Goal: Answer question/provide support

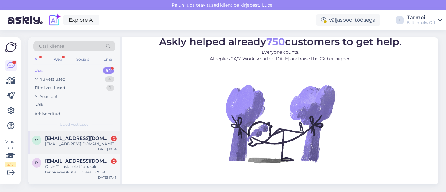
click at [68, 136] on span "[EMAIL_ADDRESS][DOMAIN_NAME]" at bounding box center [77, 139] width 65 height 6
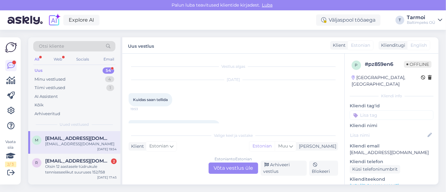
scroll to position [43, 0]
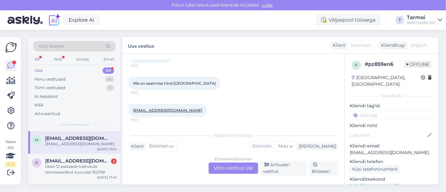
click at [71, 138] on span "metshaldjas123@gmail.com" at bounding box center [77, 139] width 65 height 6
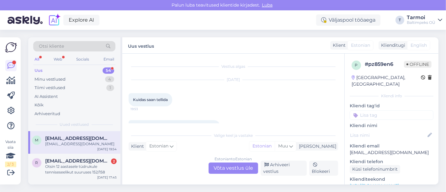
click at [222, 165] on div "Estonian to Estonian Võta vestlus üle" at bounding box center [234, 168] width 50 height 11
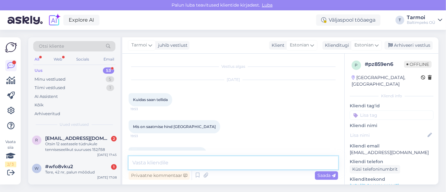
click at [198, 162] on textarea at bounding box center [234, 162] width 210 height 13
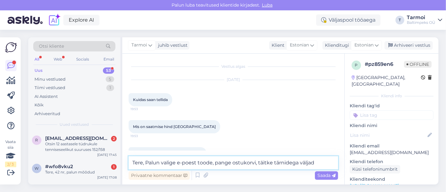
type textarea "Tere, Palun valige e-poest toode, pange ostukorvi, täitke tärnidega väljad"
click at [221, 116] on div "Mis on saatmise hind Eestisse 19:53" at bounding box center [234, 126] width 210 height 27
click at [222, 91] on div "Oct 7 2025 Kuidas saan tellida 19:53" at bounding box center [234, 93] width 210 height 40
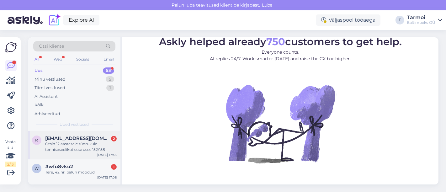
click at [84, 142] on div "Otsin 12 aastasele tüdrukule tenniseseelikut suuruses 152/158" at bounding box center [81, 146] width 72 height 11
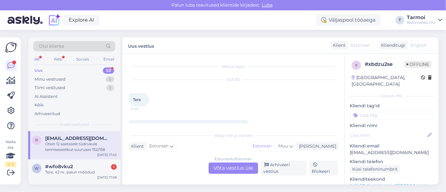
scroll to position [16, 0]
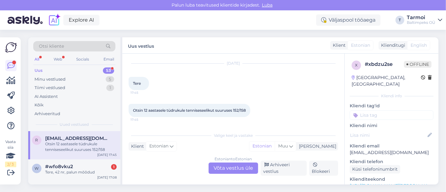
click at [230, 167] on div "Estonian to Estonian Võta vestlus üle" at bounding box center [234, 168] width 50 height 11
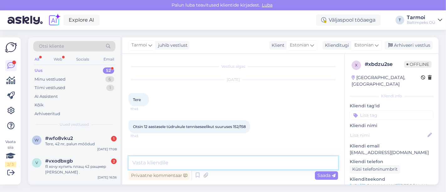
click at [182, 163] on textarea at bounding box center [234, 162] width 210 height 13
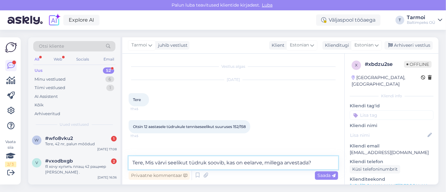
click at [234, 162] on textarea "Tere, Mis värvi seelikut tüdruk soovib, kas on eelarve, millega arvestada?" at bounding box center [234, 162] width 210 height 13
type textarea "Tere, Mis värvi seelikut tüdruk soovib, milline on eelarve, millega arvestada?"
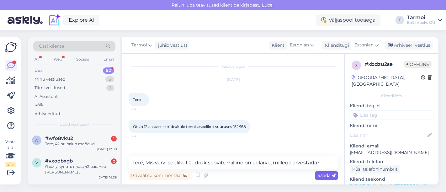
click at [325, 176] on span "Saada" at bounding box center [327, 176] width 18 height 6
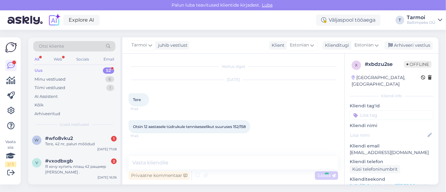
scroll to position [22, 0]
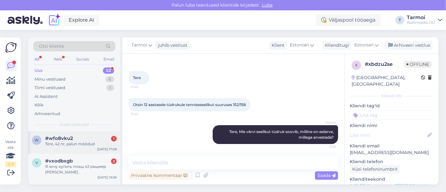
click at [61, 138] on span "#wfo8vku2" at bounding box center [59, 139] width 28 height 6
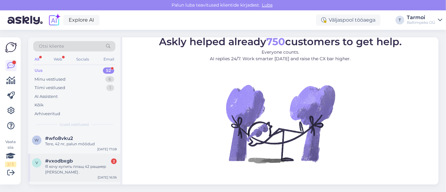
click at [60, 161] on span "#vxodbxgb" at bounding box center [59, 161] width 28 height 6
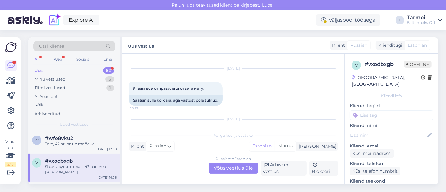
scroll to position [122, 0]
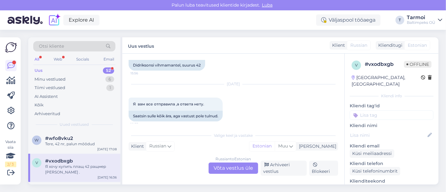
click at [231, 166] on div "Russian to Estonian Võta vestlus üle" at bounding box center [234, 168] width 50 height 11
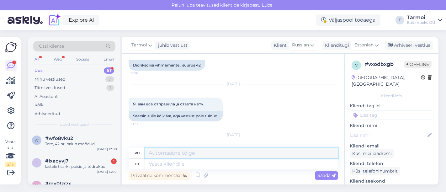
click at [186, 154] on textarea at bounding box center [241, 153] width 193 height 11
paste textarea "[URL][DOMAIN_NAME]"
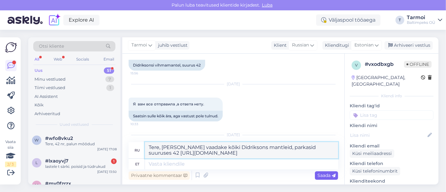
type textarea "Tere, [PERSON_NAME] vaadake kõiki Didriksons mantleid, parkasid suuruses 42 [UR…"
click at [328, 176] on span "Saada" at bounding box center [327, 176] width 18 height 6
click at [323, 177] on span "Saada" at bounding box center [327, 176] width 18 height 6
click at [322, 174] on span "Saada" at bounding box center [327, 176] width 18 height 6
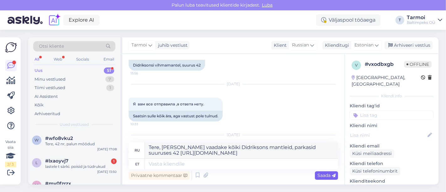
click at [322, 174] on span "Saada" at bounding box center [327, 176] width 18 height 6
click at [323, 181] on div "Privaatne kommentaar Saada" at bounding box center [234, 175] width 210 height 12
click at [322, 171] on div "Privaatne kommentaar Saada" at bounding box center [234, 175] width 210 height 12
click at [321, 172] on div "Saada" at bounding box center [326, 175] width 23 height 8
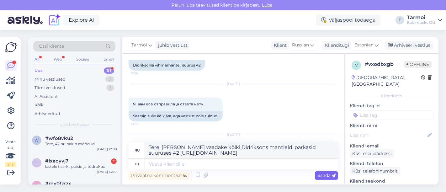
click at [321, 172] on div "Saada" at bounding box center [326, 175] width 23 height 8
click at [299, 180] on div "Privaatne kommentaar Saada" at bounding box center [234, 175] width 210 height 12
drag, startPoint x: 316, startPoint y: 154, endPoint x: 150, endPoint y: 148, distance: 166.4
click at [150, 148] on textarea "Tere, [PERSON_NAME] vaadake kõiki Didriksons mantleid, parkasid suuruses 42 [UR…" at bounding box center [241, 150] width 193 height 16
click at [189, 160] on textarea at bounding box center [241, 164] width 193 height 11
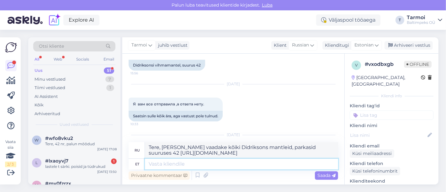
paste textarea "Tere, [PERSON_NAME] vaadake kõiki Didriksons mantleid, parkasid suuruses 42 [UR…"
type textarea "Tere, [PERSON_NAME] vaadake kõiki Didriksons mantleid, parkasid suuruses 42 [UR…"
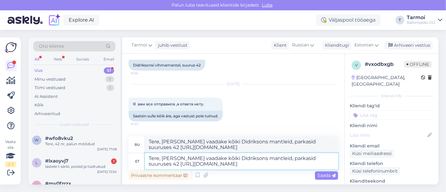
type textarea "Здравствуйте, пожалуйста, посмотрите все пальто и парки Didriksons 42 размера […"
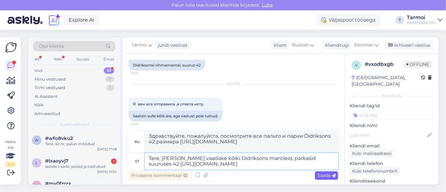
type textarea "Tere, [PERSON_NAME] vaadake kõiki Didriksons mantleid, parkasid suuruses 42 [UR…"
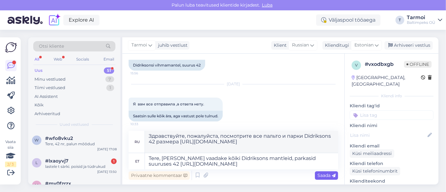
click at [324, 173] on span "Saada" at bounding box center [327, 176] width 18 height 6
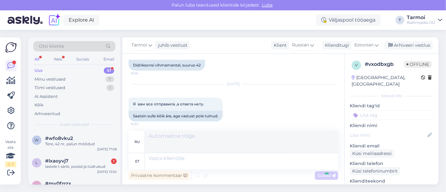
scroll to position [224, 0]
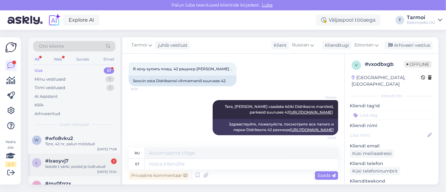
click at [59, 164] on div "lastele t särki. poisid ja tüdrukud" at bounding box center [81, 167] width 72 height 6
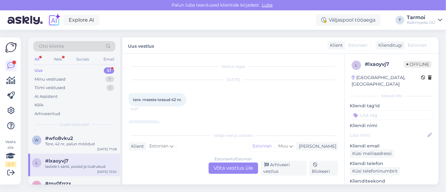
scroll to position [83, 0]
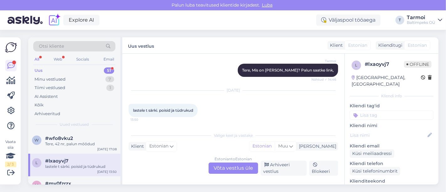
click at [238, 167] on div "Estonian to Estonian Võta vestlus üle" at bounding box center [234, 168] width 50 height 11
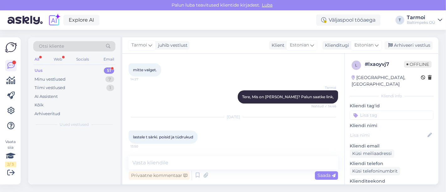
scroll to position [56, 0]
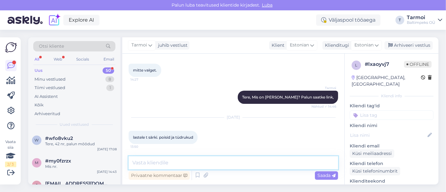
click at [199, 163] on textarea at bounding box center [234, 162] width 210 height 13
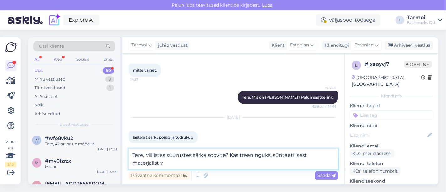
scroll to position [64, 0]
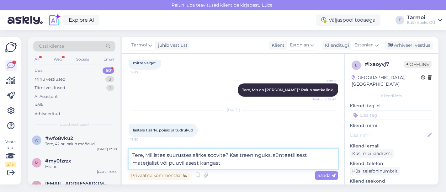
type textarea "Tere, Millistes suurustes särke soovite? Kas treeninguks, sünteetilisest materj…"
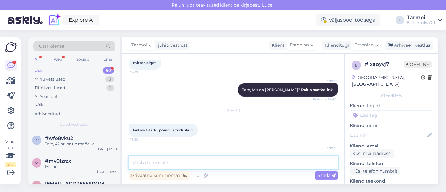
scroll to position [89, 0]
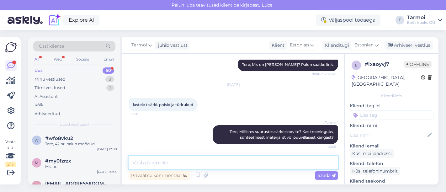
click at [199, 163] on textarea at bounding box center [234, 162] width 210 height 13
click at [105, 69] on div "50" at bounding box center [109, 70] width 12 height 6
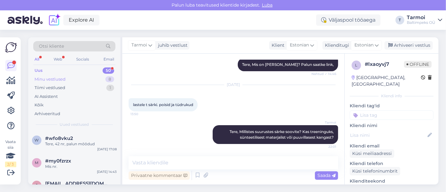
click at [57, 79] on div "Minu vestlused" at bounding box center [50, 79] width 31 height 6
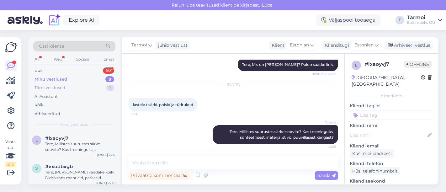
click at [60, 85] on div "Tiimi vestlused" at bounding box center [50, 88] width 31 height 6
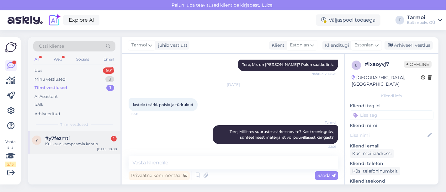
click at [71, 139] on div "#y7fezmti 1" at bounding box center [81, 139] width 72 height 6
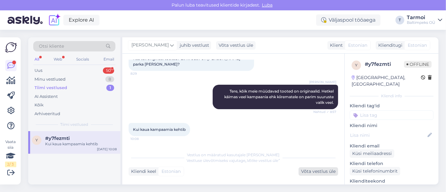
click at [317, 173] on div "Võta vestlus üle" at bounding box center [319, 171] width 40 height 8
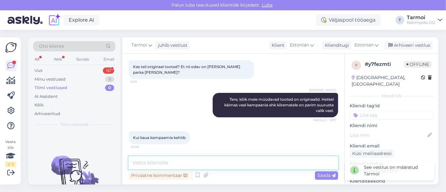
click at [216, 160] on textarea at bounding box center [234, 162] width 210 height 13
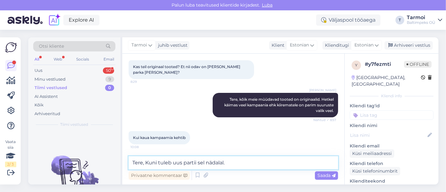
click at [197, 163] on textarea "Tere, Kuni tuleb uus partii sel nädalal." at bounding box center [234, 162] width 210 height 13
click at [247, 164] on textarea "Tere, Kuni tuleb uus partii järgmisel nädalal." at bounding box center [234, 162] width 210 height 13
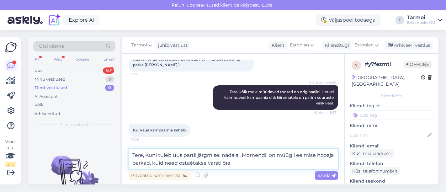
type textarea "Tere, Kuni tuleb uus partii järgmisel nädalal. Momendil on müügil eelmise hooaj…"
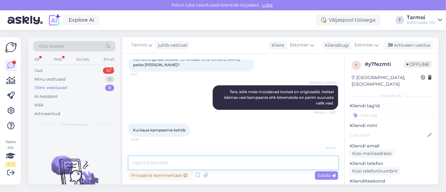
scroll to position [72, 0]
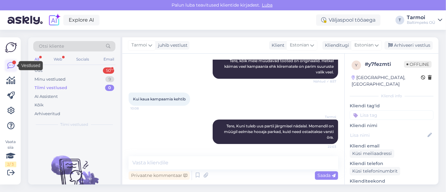
click at [11, 64] on icon at bounding box center [11, 66] width 8 height 8
click at [15, 63] on div at bounding box center [14, 63] width 4 height 4
click at [37, 56] on div "All" at bounding box center [36, 59] width 7 height 8
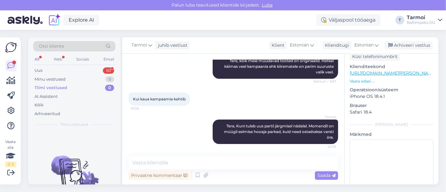
click at [122, 162] on div "Otsi kliente All Web Socials Email Uus 50 Minu vestlused 9 Tiimi vestlused 0 AI…" at bounding box center [75, 110] width 94 height 147
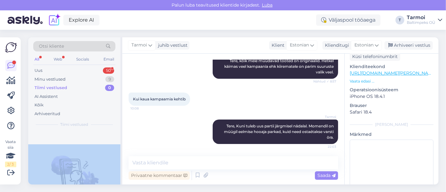
click at [122, 162] on div "Otsi kliente All Web Socials Email Uus 50 Minu vestlused 9 Tiimi vestlused 0 AI…" at bounding box center [75, 110] width 94 height 147
click at [57, 77] on div "Minu vestlused" at bounding box center [50, 79] width 31 height 6
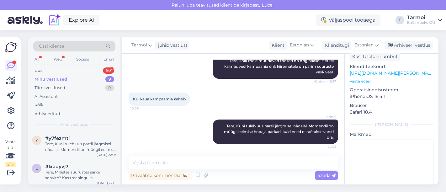
click at [121, 122] on div "Otsi kliente All Web Socials Email Uus 50 Minu vestlused 9 Tiimi vestlused 0 AI…" at bounding box center [75, 110] width 94 height 147
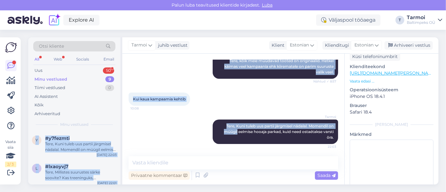
drag, startPoint x: 121, startPoint y: 122, endPoint x: 132, endPoint y: 130, distance: 13.4
click at [132, 130] on div "Otsi kliente All Web Socials Email Uus 50 Minu vestlused 9 Tiimi vestlused 0 AI…" at bounding box center [233, 110] width 410 height 147
click at [132, 130] on div "[PERSON_NAME], Kuni tuleb uus partii järgmisel nädalal. Momendil on müügil eelm…" at bounding box center [234, 132] width 210 height 38
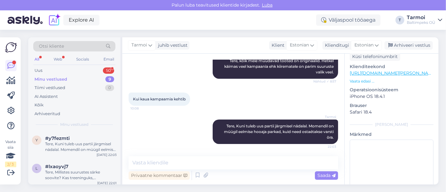
click at [132, 130] on div "[PERSON_NAME], Kuni tuleb uus partii järgmisel nädalal. Momendil on müügil eelm…" at bounding box center [234, 132] width 210 height 38
